Goal: Task Accomplishment & Management: Manage account settings

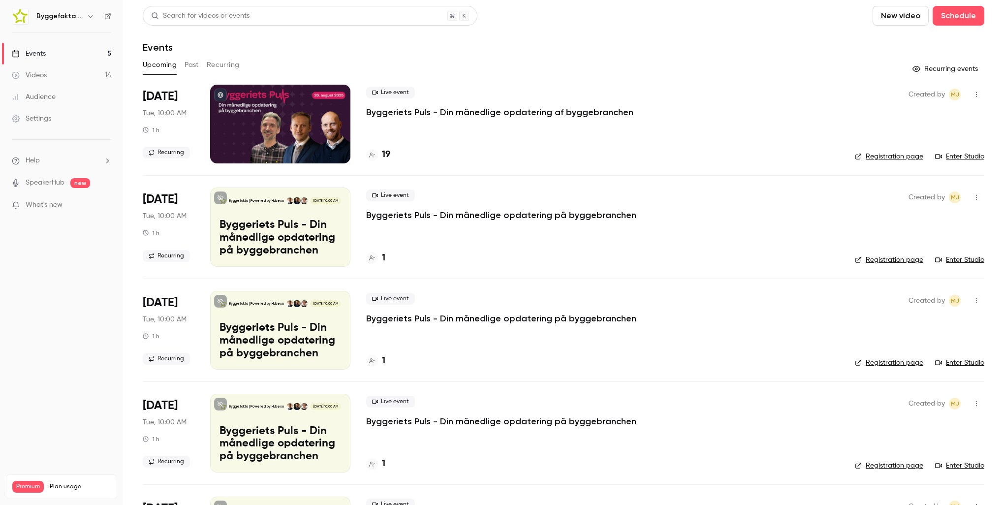
click at [446, 111] on p "Byggeriets Puls - Din månedlige opdatering af byggebranchen" at bounding box center [499, 112] width 267 height 12
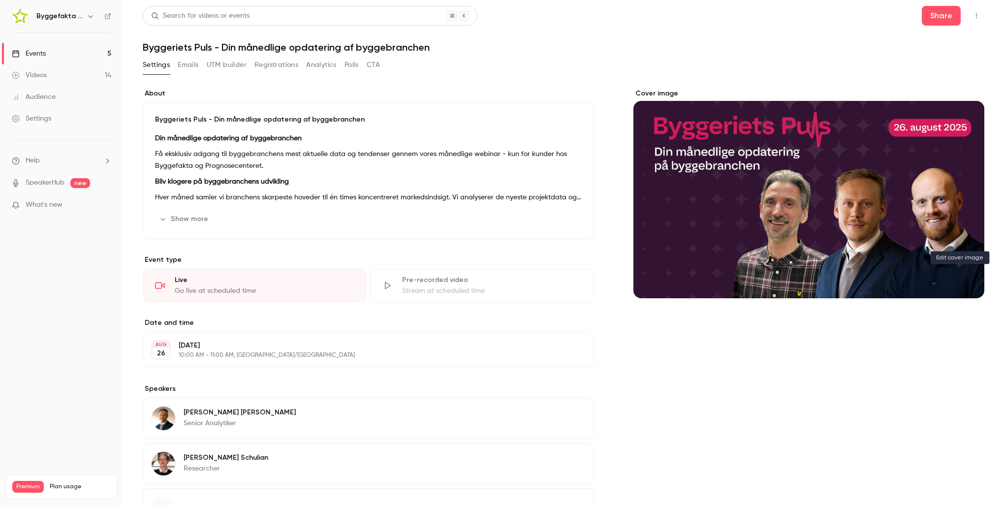
click at [962, 279] on icon "Cover image" at bounding box center [967, 281] width 11 height 8
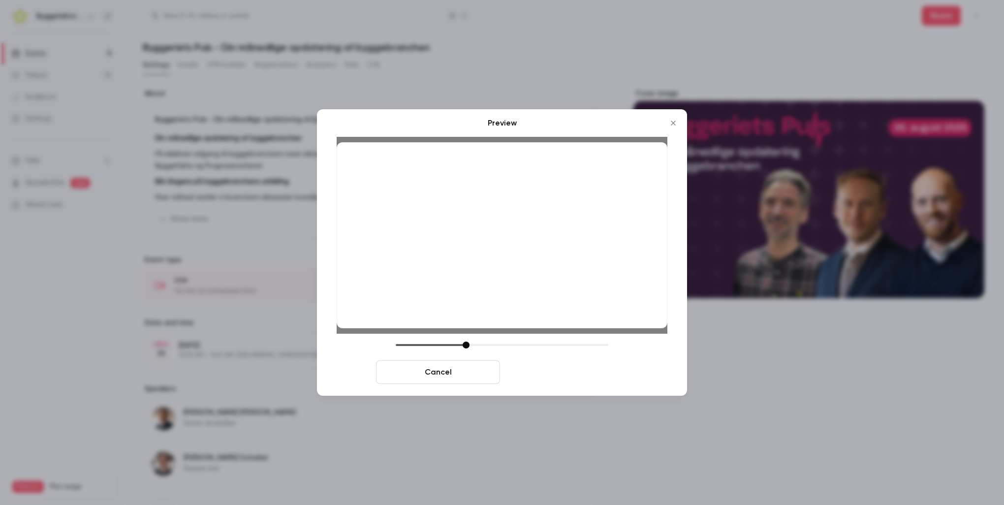
click at [549, 373] on button "Save cover" at bounding box center [566, 372] width 124 height 24
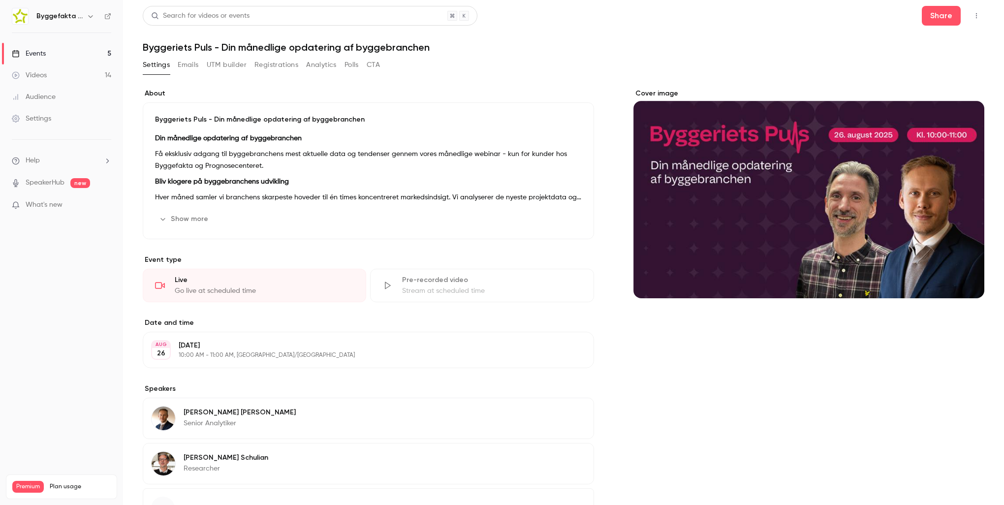
click at [369, 206] on div "Byggeriets Puls - Din månedlige opdatering af byggebranchen Din månedlige opdat…" at bounding box center [369, 170] width 452 height 137
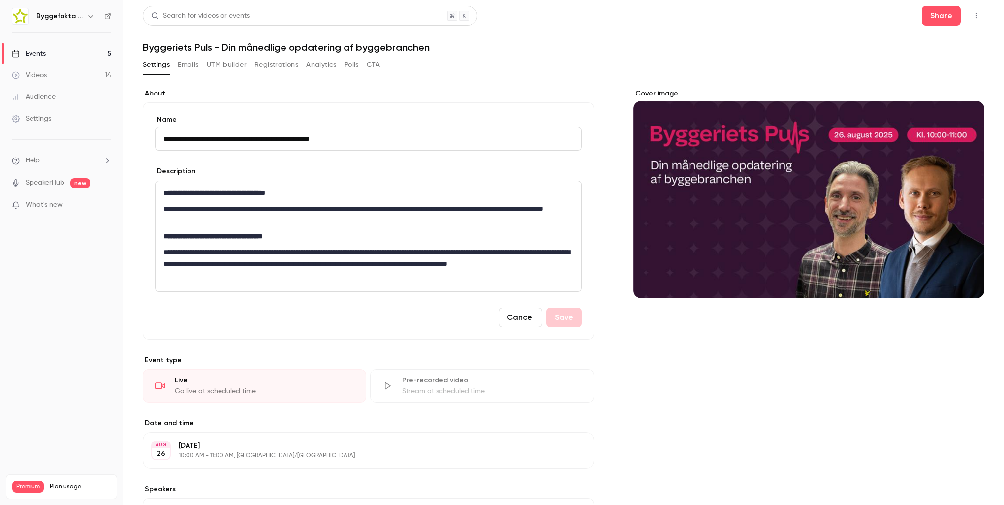
click at [394, 174] on div "Description" at bounding box center [368, 172] width 427 height 12
click at [531, 321] on button "Cancel" at bounding box center [521, 318] width 44 height 20
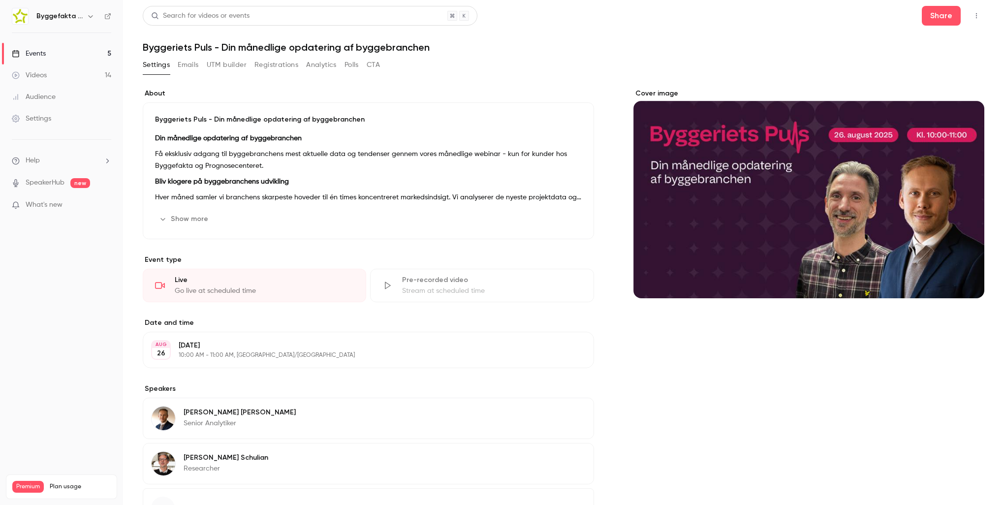
click at [53, 17] on h6 "Byggefakta | Powered by Hubexo" at bounding box center [59, 16] width 46 height 10
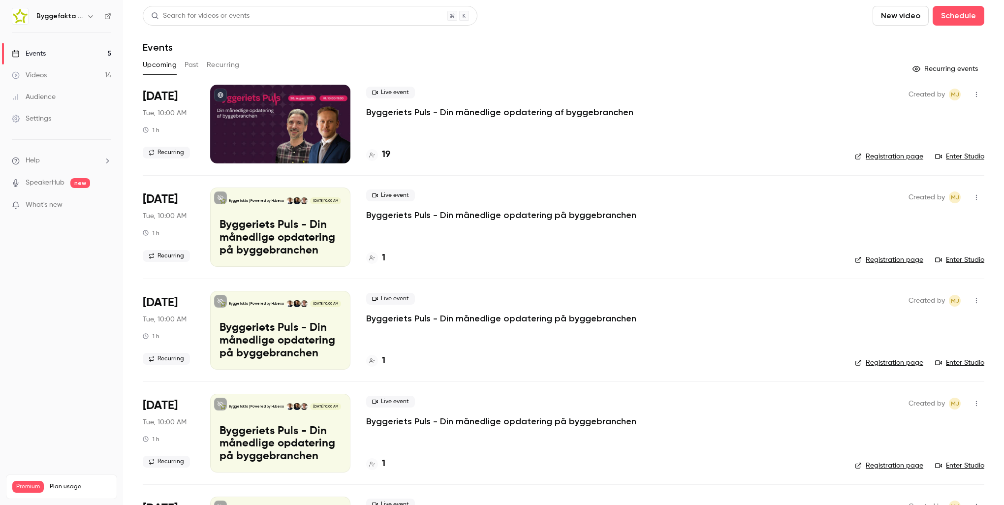
click at [900, 156] on link "Registration page" at bounding box center [889, 157] width 68 height 10
click at [973, 93] on icon "button" at bounding box center [977, 94] width 8 height 7
click at [968, 93] on div at bounding box center [502, 252] width 1004 height 505
click at [416, 110] on p "Byggeriets Puls - Din månedlige opdatering af byggebranchen" at bounding box center [499, 112] width 267 height 12
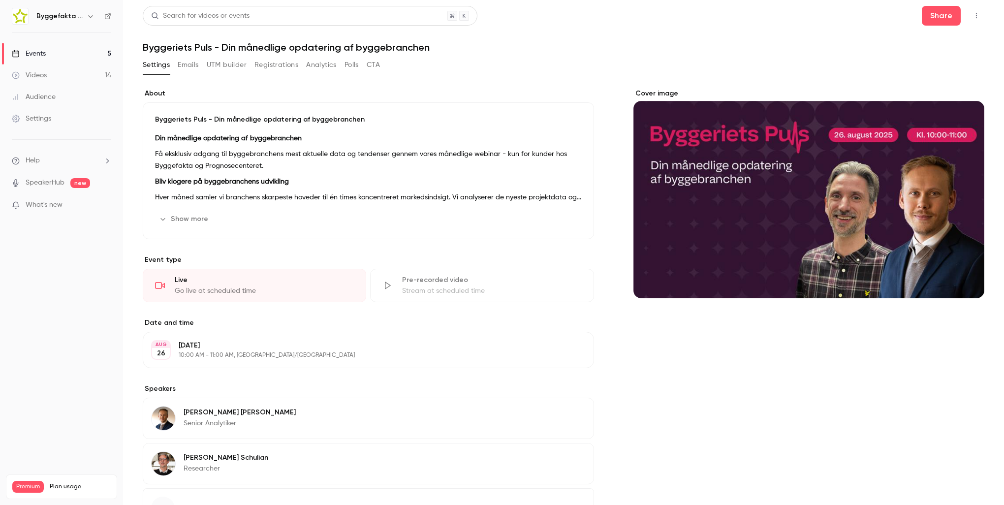
click at [197, 64] on button "Emails" at bounding box center [188, 65] width 21 height 16
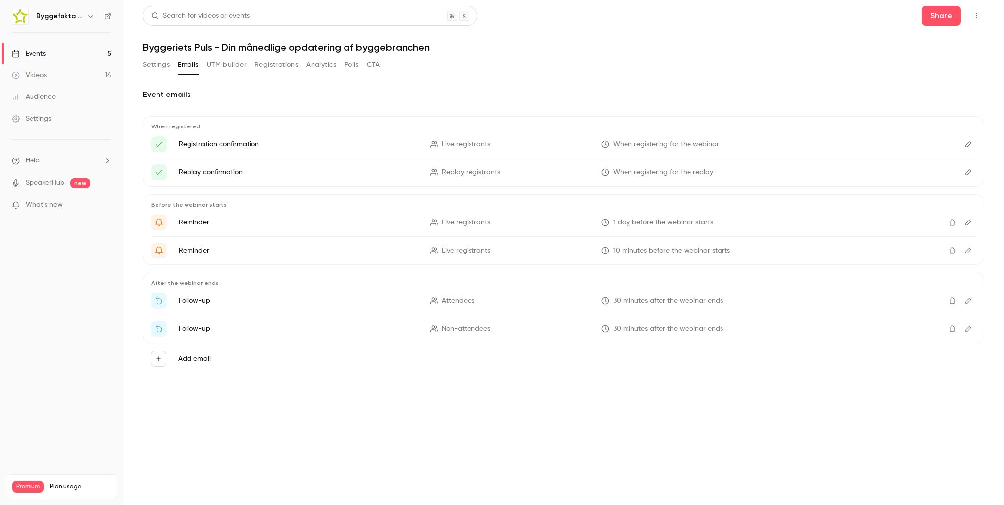
click at [240, 69] on button "UTM builder" at bounding box center [227, 65] width 40 height 16
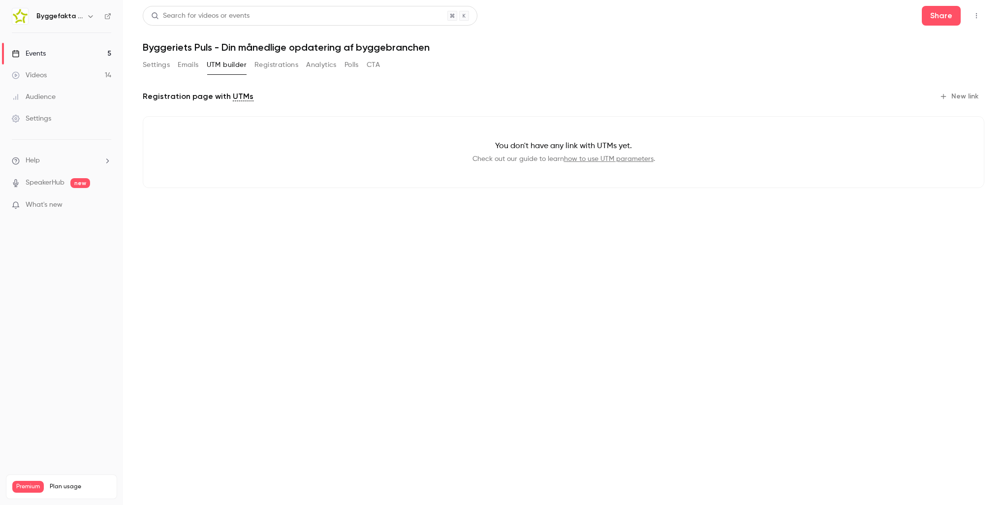
click at [290, 69] on button "Registrations" at bounding box center [277, 65] width 44 height 16
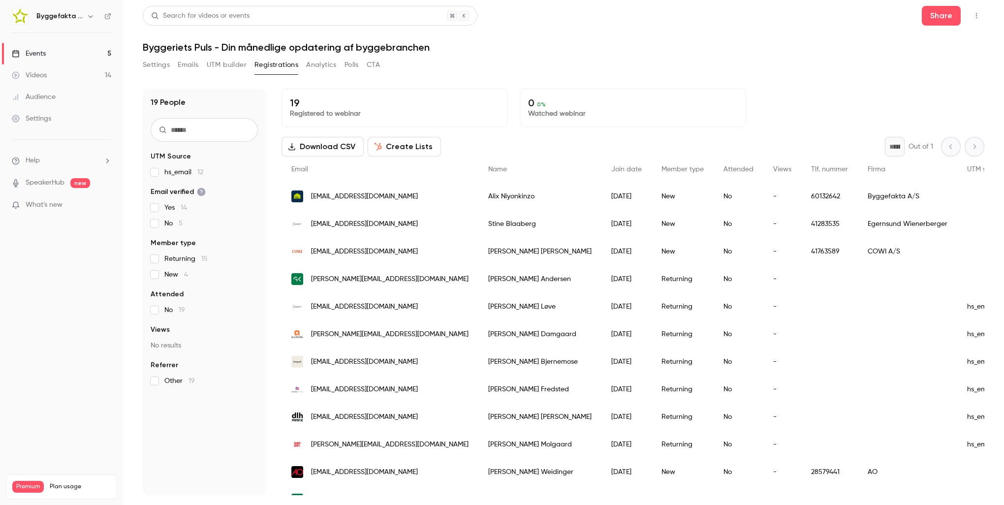
click at [308, 70] on button "Analytics" at bounding box center [321, 65] width 31 height 16
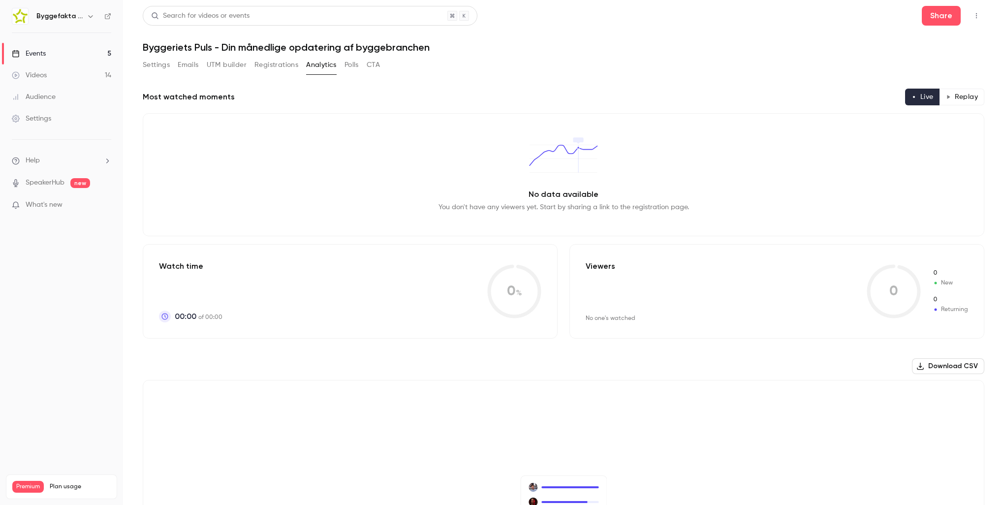
click at [354, 69] on button "Polls" at bounding box center [352, 65] width 14 height 16
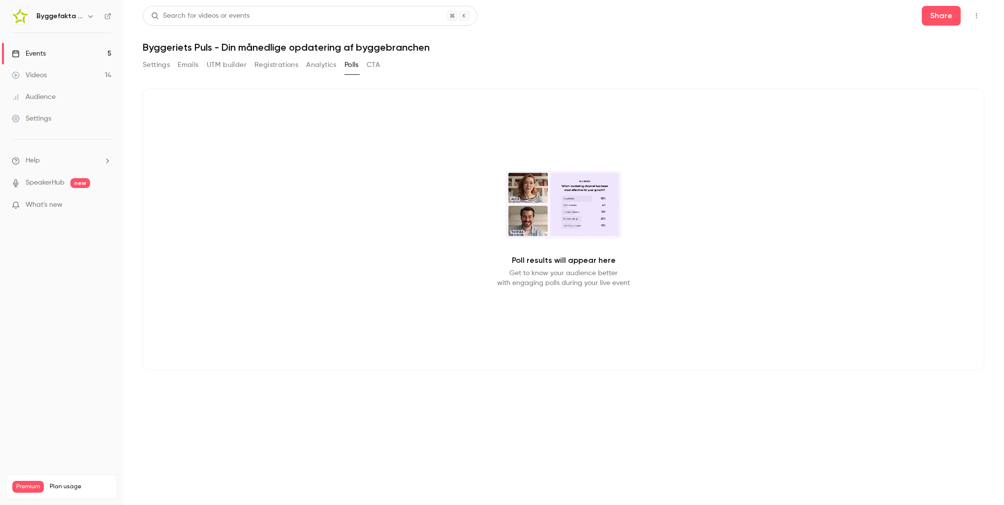
click at [374, 69] on button "CTA" at bounding box center [373, 65] width 13 height 16
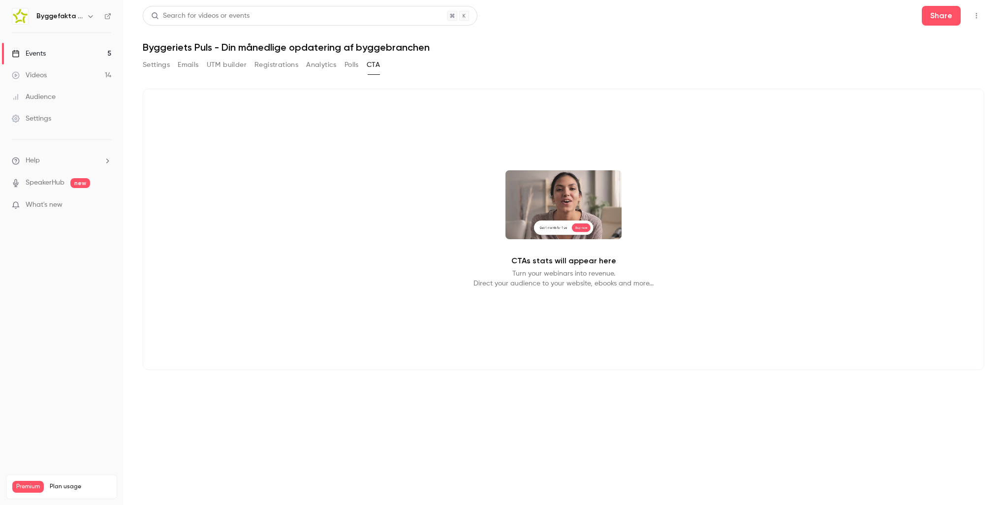
click at [152, 63] on button "Settings" at bounding box center [156, 65] width 27 height 16
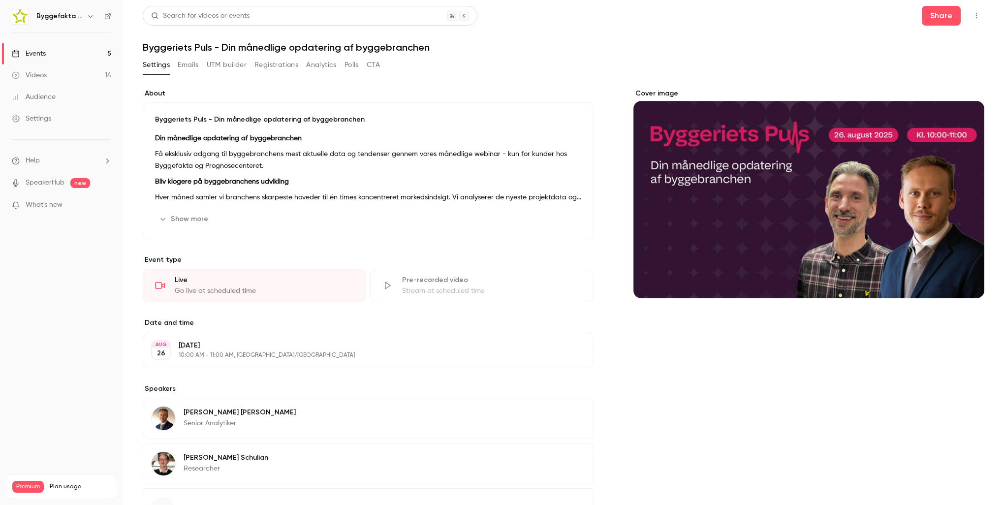
click at [262, 195] on p "Hver måned samler vi branchens skarpeste hoveder til én times koncentreret mark…" at bounding box center [368, 198] width 427 height 12
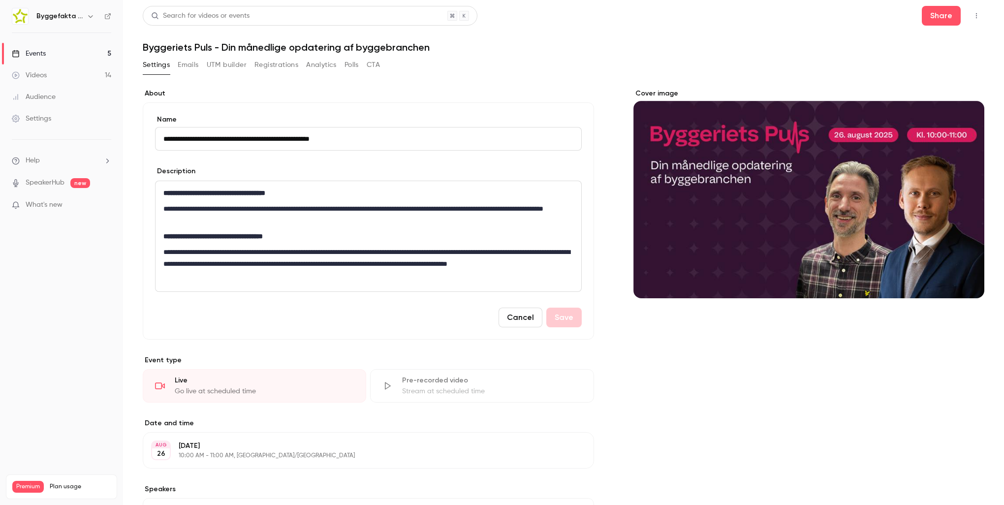
click at [88, 49] on link "Events 5" at bounding box center [61, 54] width 123 height 22
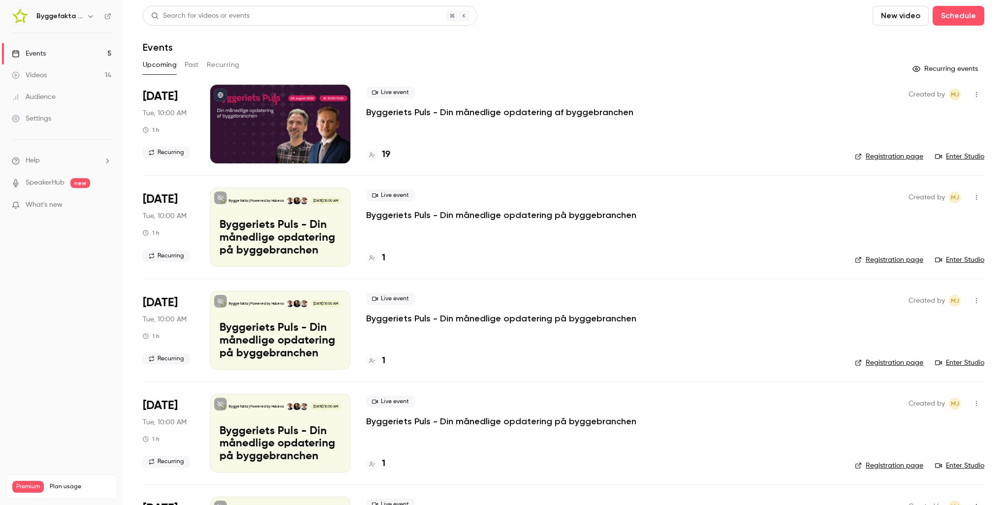
click at [296, 136] on div at bounding box center [280, 124] width 140 height 79
click at [896, 157] on link "Registration page" at bounding box center [889, 157] width 68 height 10
click at [18, 21] on img at bounding box center [20, 16] width 16 height 16
click at [41, 14] on h6 "Byggefakta | Powered by Hubexo" at bounding box center [59, 16] width 46 height 10
click at [106, 17] on icon at bounding box center [107, 16] width 7 height 7
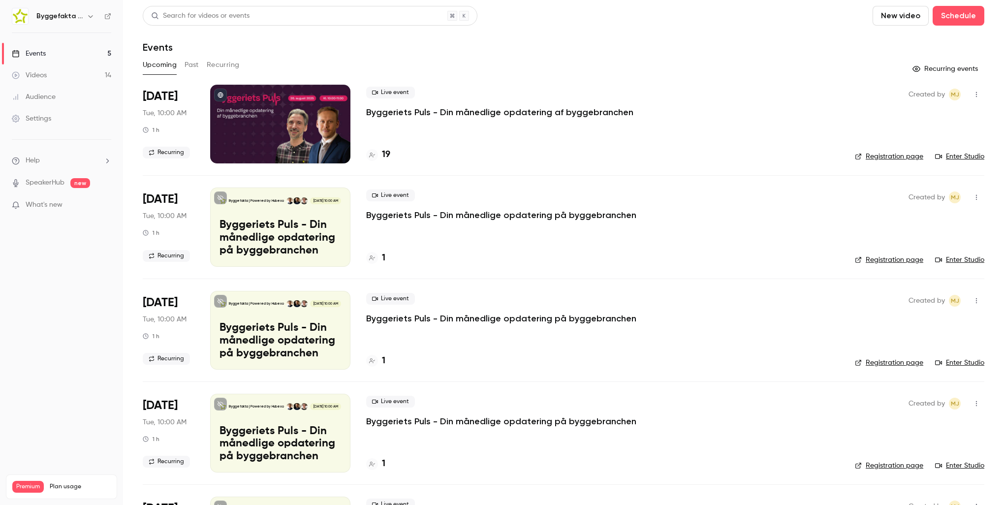
click at [897, 263] on link "Registration page" at bounding box center [889, 260] width 68 height 10
click at [194, 64] on button "Past" at bounding box center [192, 65] width 14 height 16
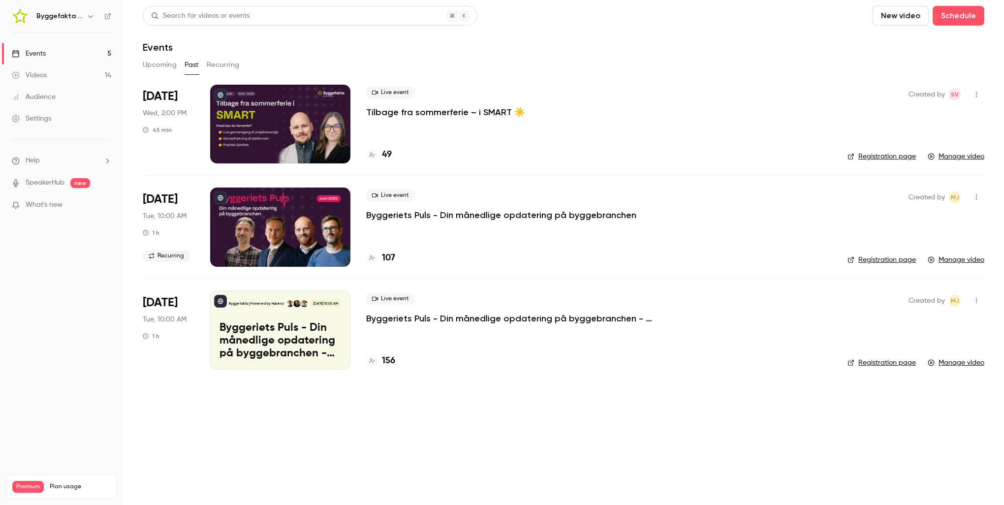
click at [228, 69] on button "Recurring" at bounding box center [223, 65] width 33 height 16
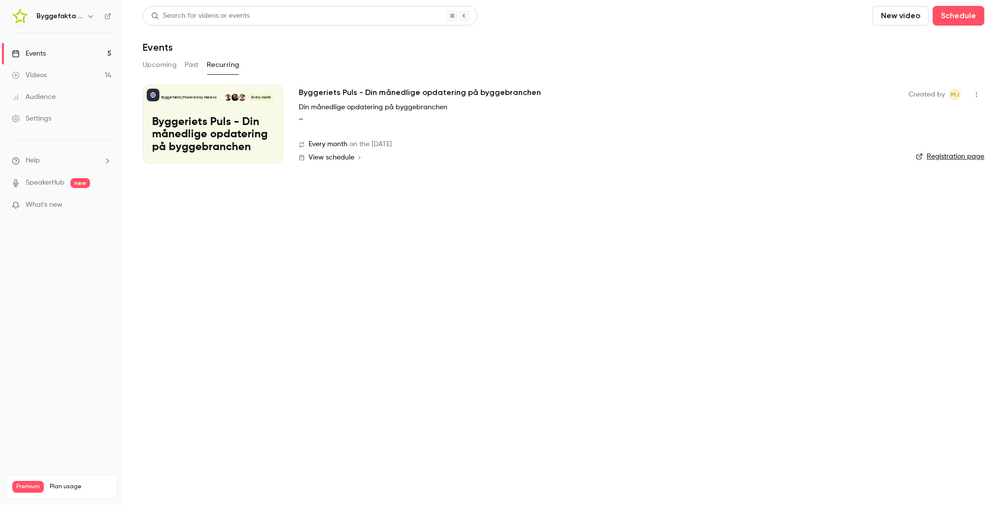
click at [983, 99] on button "button" at bounding box center [977, 95] width 16 height 16
click at [981, 99] on div at bounding box center [502, 252] width 1004 height 505
click at [949, 157] on link "Registration page" at bounding box center [950, 157] width 68 height 10
click at [65, 56] on link "Events 5" at bounding box center [61, 54] width 123 height 22
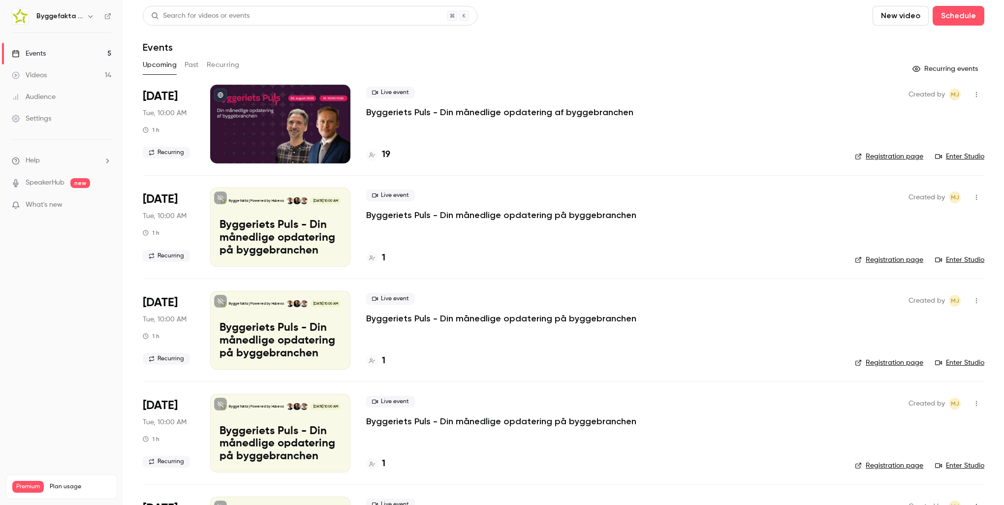
click at [886, 161] on link "Registration page" at bounding box center [889, 157] width 68 height 10
click at [475, 115] on p "Byggeriets Puls - Din månedlige opdatering af byggebranchen" at bounding box center [499, 112] width 267 height 12
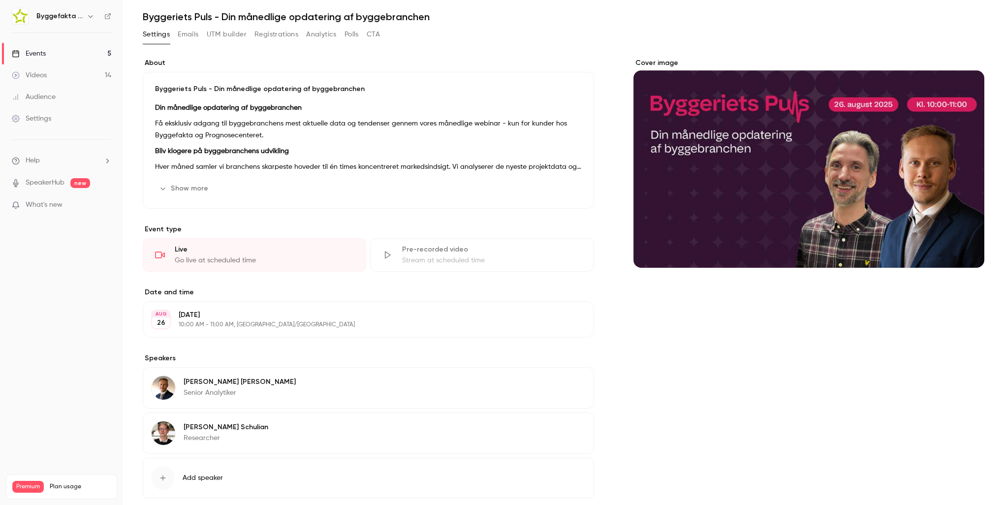
scroll to position [83, 0]
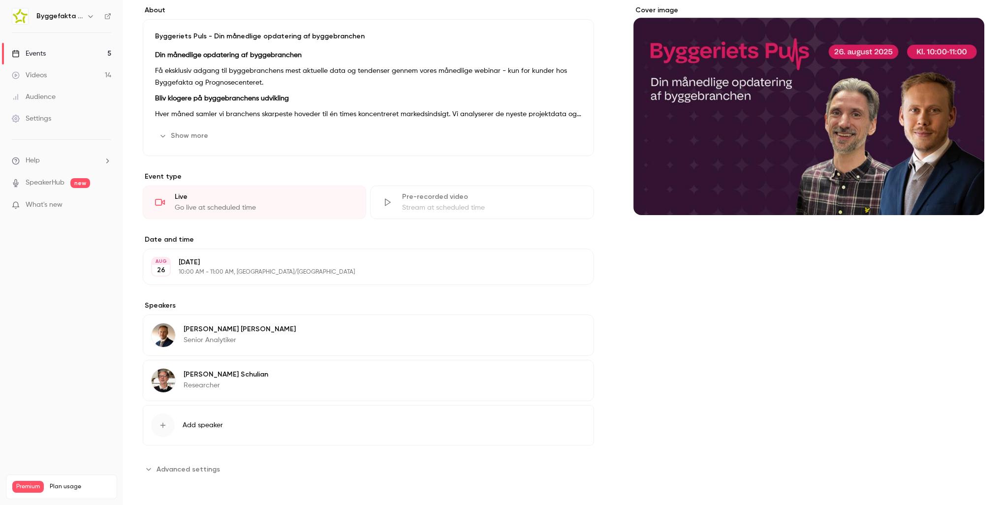
click at [213, 469] on span "Advanced settings" at bounding box center [189, 469] width 64 height 10
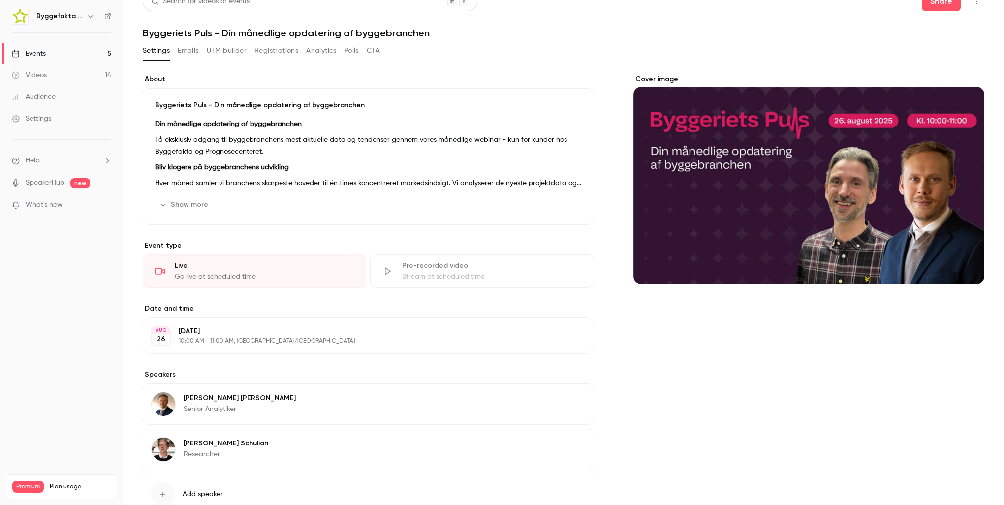
scroll to position [0, 0]
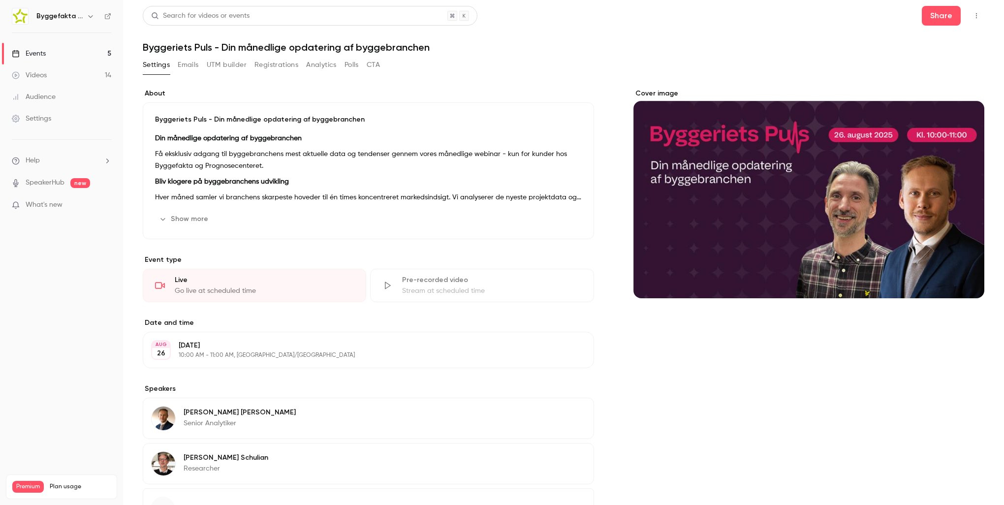
click at [796, 343] on div "Cover image" at bounding box center [809, 380] width 351 height 582
click at [400, 216] on div "Show more Edit" at bounding box center [368, 219] width 427 height 16
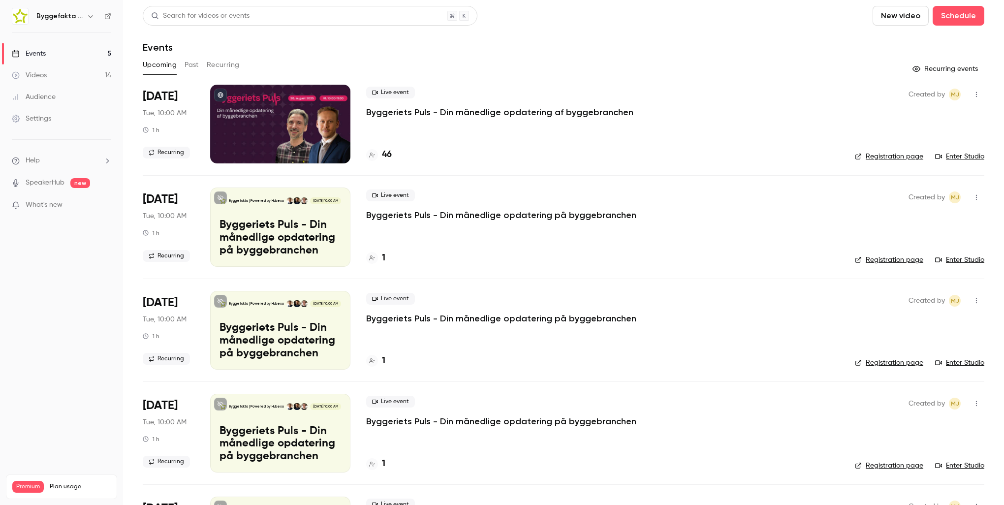
click at [616, 12] on div "Search for videos or events New video Schedule" at bounding box center [564, 16] width 842 height 20
click at [490, 113] on p "Byggeriets Puls - Din månedlige opdatering af byggebranchen" at bounding box center [499, 112] width 267 height 12
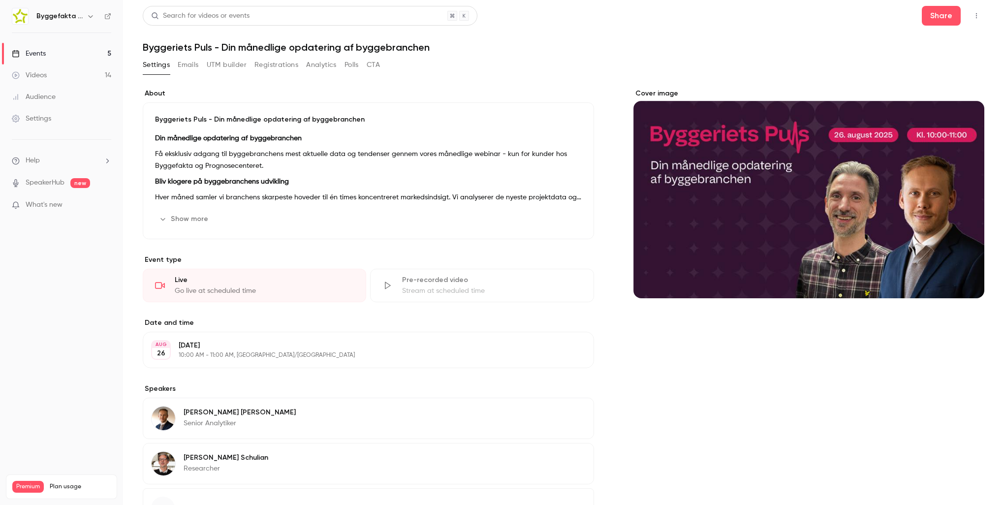
click at [268, 66] on button "Registrations" at bounding box center [277, 65] width 44 height 16
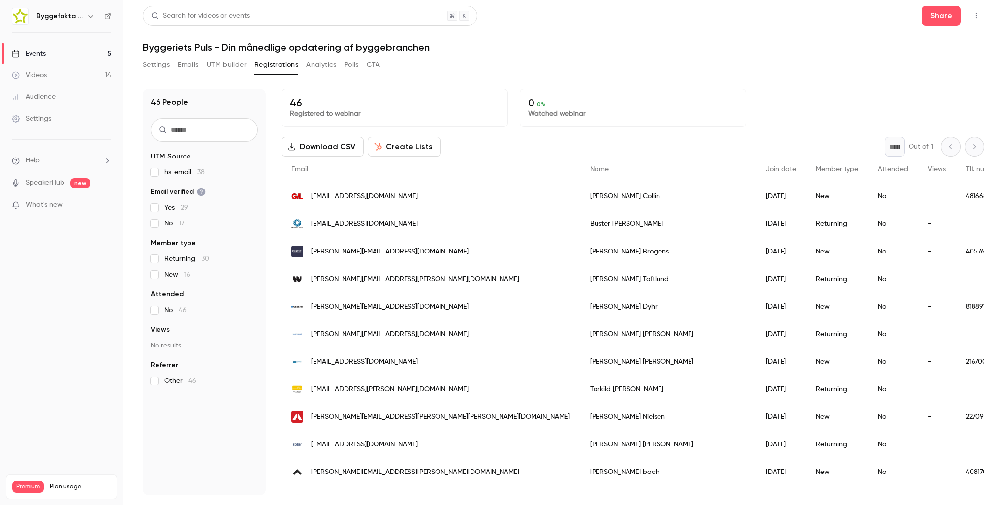
click at [512, 71] on div "Settings Emails UTM builder Registrations Analytics Polls CTA" at bounding box center [564, 67] width 842 height 20
click at [471, 78] on div "46 People UTM Source hs_email 38 Email verified Yes 29 No 17 Member type Return…" at bounding box center [564, 286] width 842 height 419
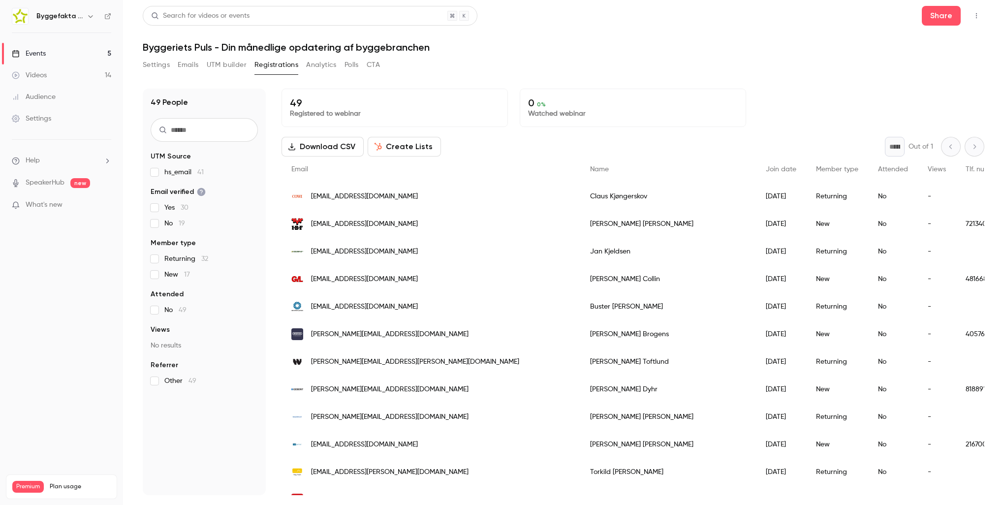
click at [471, 75] on div "Settings Emails UTM builder Registrations Analytics Polls CTA" at bounding box center [564, 67] width 842 height 20
